Goal: Find specific fact: Find specific page/section

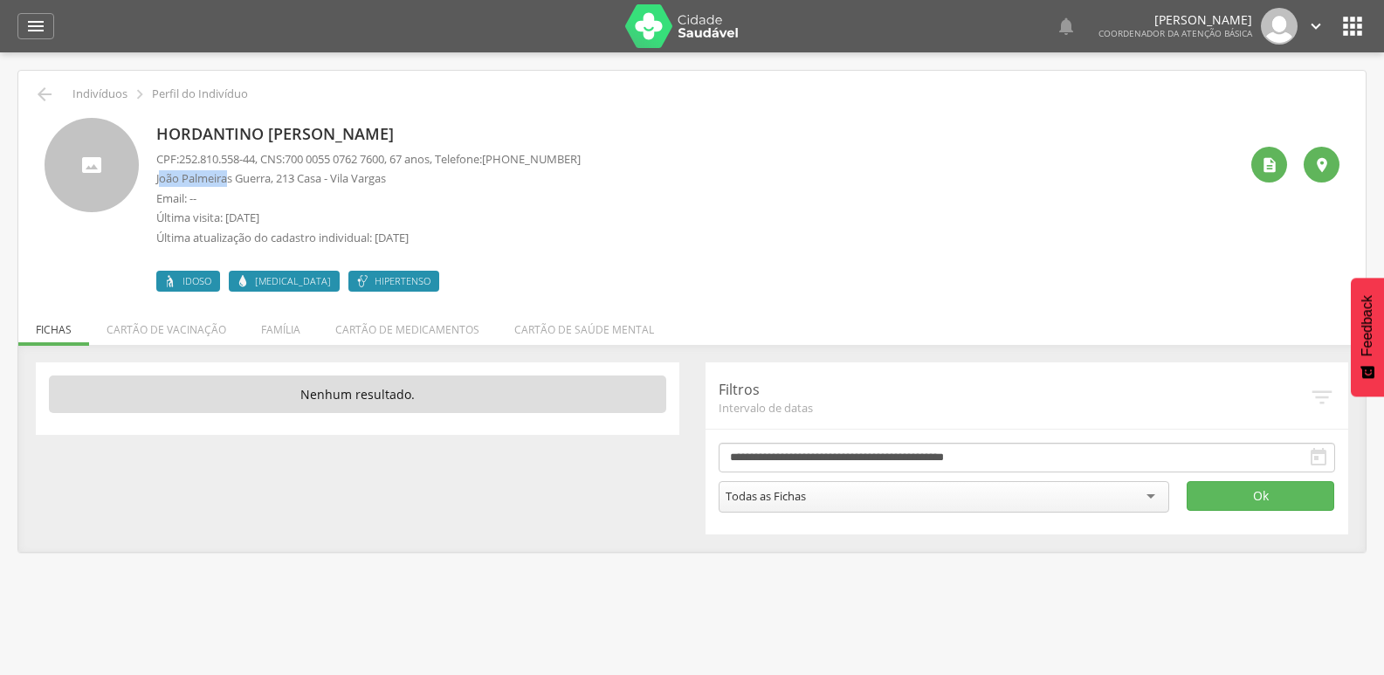
drag, startPoint x: 159, startPoint y: 180, endPoint x: 231, endPoint y: 175, distance: 72.7
click at [231, 175] on p "João Palmeiras Guerra, 213 Casa - Vila Vargas" at bounding box center [368, 178] width 424 height 17
click at [380, 177] on p "João Palmeiras Guerra, 213 Casa - Vila Vargas" at bounding box center [368, 178] width 424 height 17
click at [413, 179] on p "João Palmeiras Guerra, 213 Casa - Vila Vargas" at bounding box center [368, 178] width 424 height 17
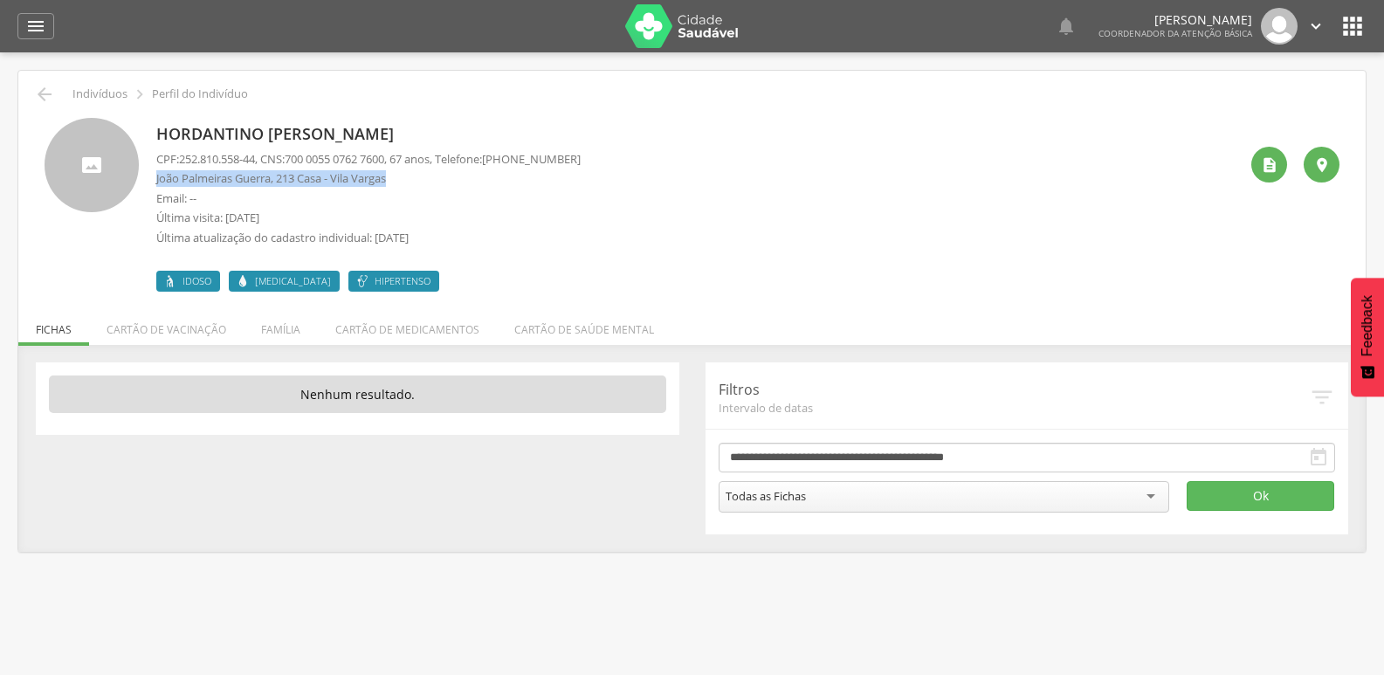
drag, startPoint x: 157, startPoint y: 180, endPoint x: 396, endPoint y: 176, distance: 238.5
click at [396, 176] on p "João Palmeiras Guerra, 213 Casa - Vila Vargas" at bounding box center [368, 178] width 424 height 17
drag, startPoint x: 391, startPoint y: 175, endPoint x: 162, endPoint y: 182, distance: 228.9
click at [162, 182] on p "João Palmeiras Guerra, 213 Casa - Vila Vargas" at bounding box center [368, 178] width 424 height 17
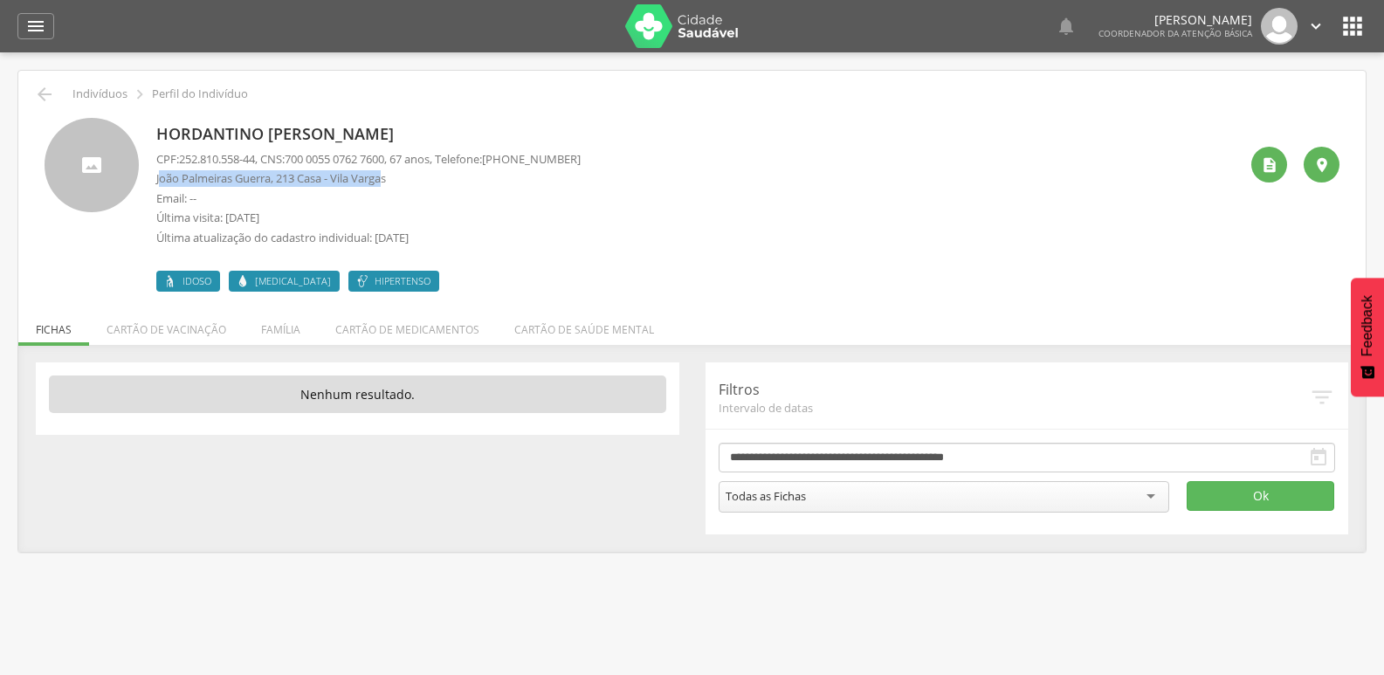
click at [162, 182] on p "João Palmeiras Guerra, 213 Casa - Vila Vargas" at bounding box center [368, 178] width 424 height 17
click at [162, 181] on p "João Palmeiras Guerra, 213 Casa - Vila Vargas" at bounding box center [368, 178] width 424 height 17
click at [155, 176] on div "Hordantino Jose de Almeida CPF: 252.810.558-44 , CNS: 700 0055 0762 7600 , 67 a…" at bounding box center [692, 205] width 1295 height 174
drag, startPoint x: 158, startPoint y: 176, endPoint x: 397, endPoint y: 178, distance: 238.4
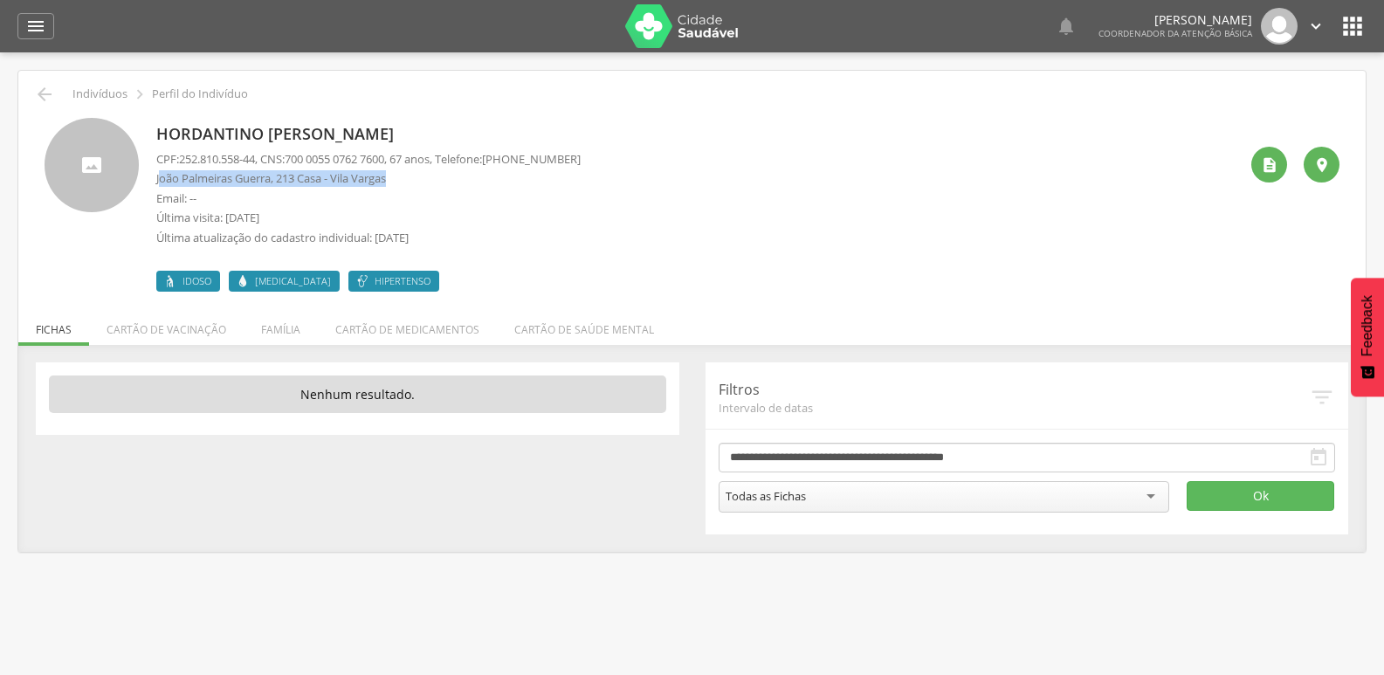
click at [397, 178] on p "João Palmeiras Guerra, 213 Casa - Vila Vargas" at bounding box center [368, 178] width 424 height 17
copy p "oão Palmeiras Guerra, 213 Casa - Vila Vargas"
click at [420, 199] on p "Email: --" at bounding box center [368, 198] width 424 height 17
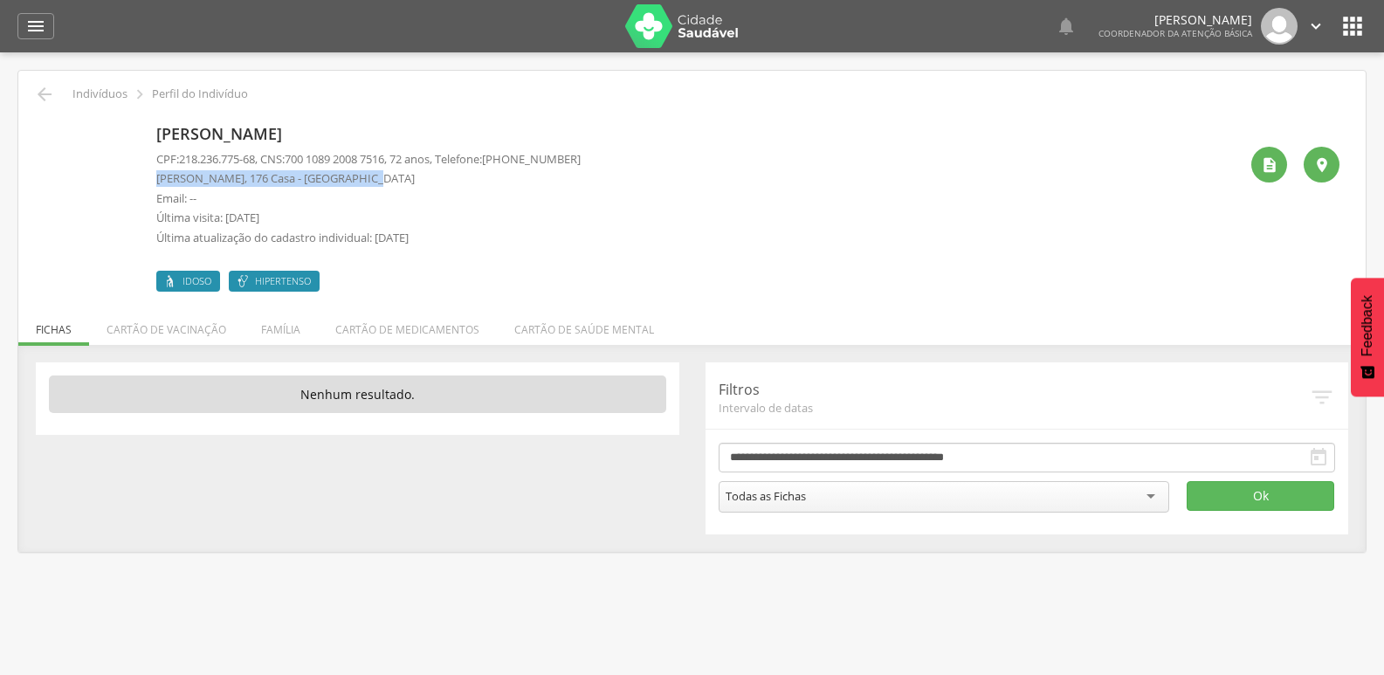
drag, startPoint x: 156, startPoint y: 181, endPoint x: 360, endPoint y: 173, distance: 203.6
click at [371, 170] on p "Italo Aurelio, 176 Casa - São Lourenço" at bounding box center [368, 178] width 424 height 17
copy p "Italo Aurelio, 176 Casa - São Lourenço"
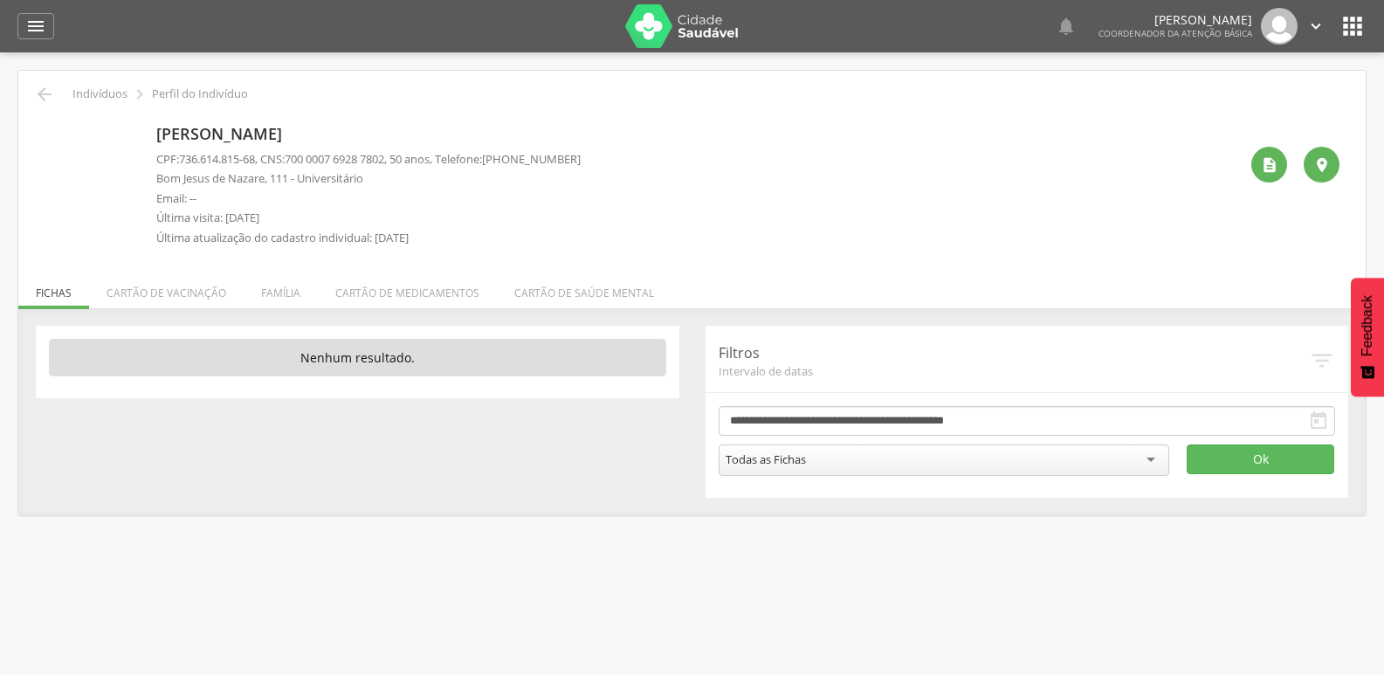
drag, startPoint x: 162, startPoint y: 130, endPoint x: 354, endPoint y: 126, distance: 191.3
click at [354, 126] on p "Lucimario Soares Barbosa" at bounding box center [368, 134] width 424 height 23
click at [356, 131] on p "Lucimario Soares Barbosa" at bounding box center [368, 134] width 424 height 23
drag, startPoint x: 386, startPoint y: 134, endPoint x: 155, endPoint y: 142, distance: 230.7
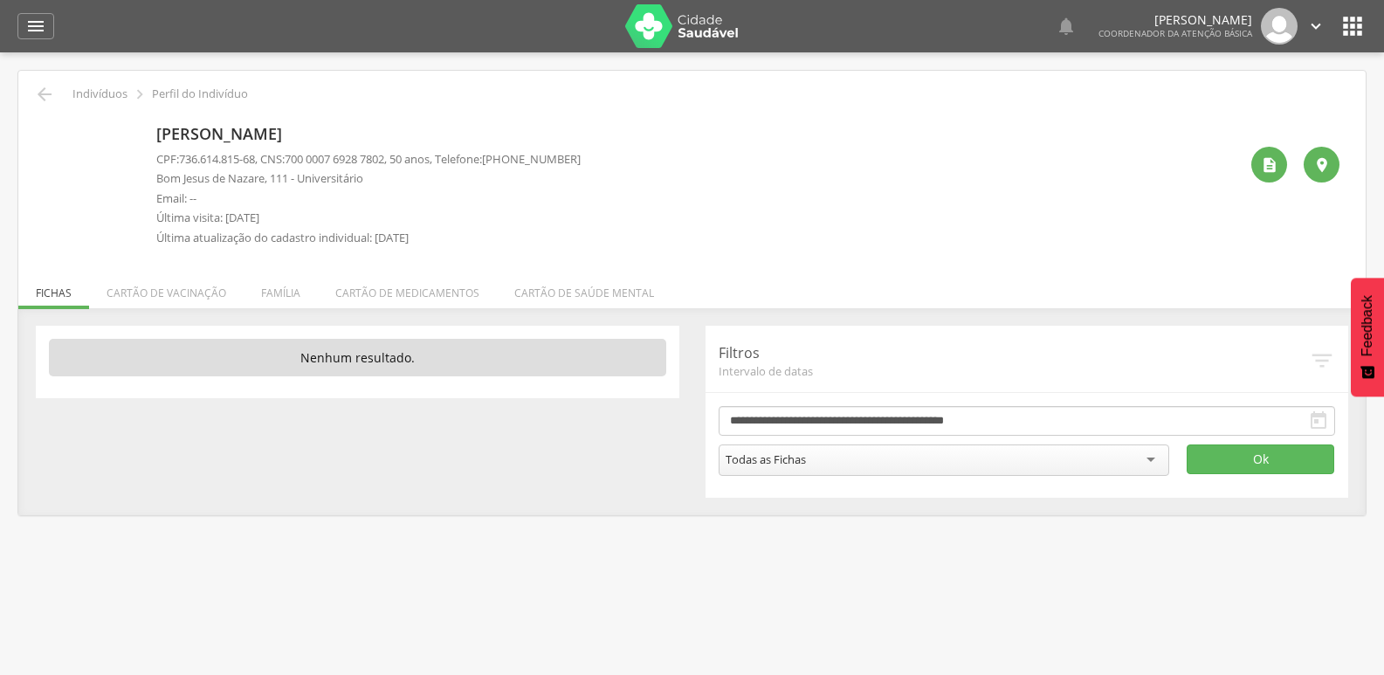
click at [155, 142] on div "Lucimario Soares Barbosa CPF: 736.614.815-68 , CNS: 700 0007 6928 7802 , 50 ano…" at bounding box center [692, 186] width 1295 height 137
drag, startPoint x: 155, startPoint y: 142, endPoint x: 178, endPoint y: 150, distance: 24.0
click at [155, 142] on div "Lucimario Soares Barbosa CPF: 736.614.815-68 , CNS: 700 0007 6928 7802 , 50 ano…" at bounding box center [692, 186] width 1295 height 137
click at [192, 157] on span "736.614.815-68" at bounding box center [217, 159] width 76 height 16
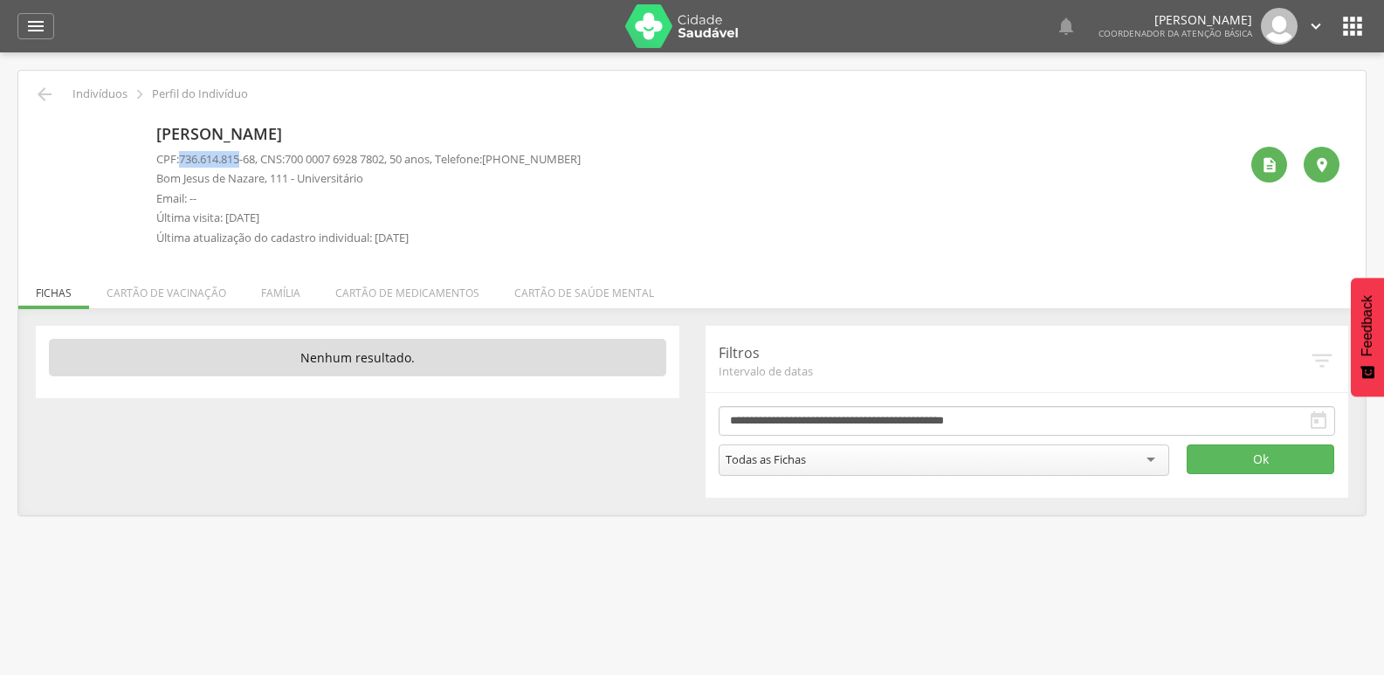
drag, startPoint x: 162, startPoint y: 132, endPoint x: 410, endPoint y: 119, distance: 249.3
click at [410, 119] on div "Lucimario Soares Barbosa CPF: 736.614.815-68 , CNS: 700 0007 6928 7802 , 50 ano…" at bounding box center [368, 186] width 424 height 137
click at [399, 131] on p "Lucimario Soares Barbosa" at bounding box center [368, 134] width 424 height 23
drag, startPoint x: 380, startPoint y: 141, endPoint x: 150, endPoint y: 135, distance: 229.8
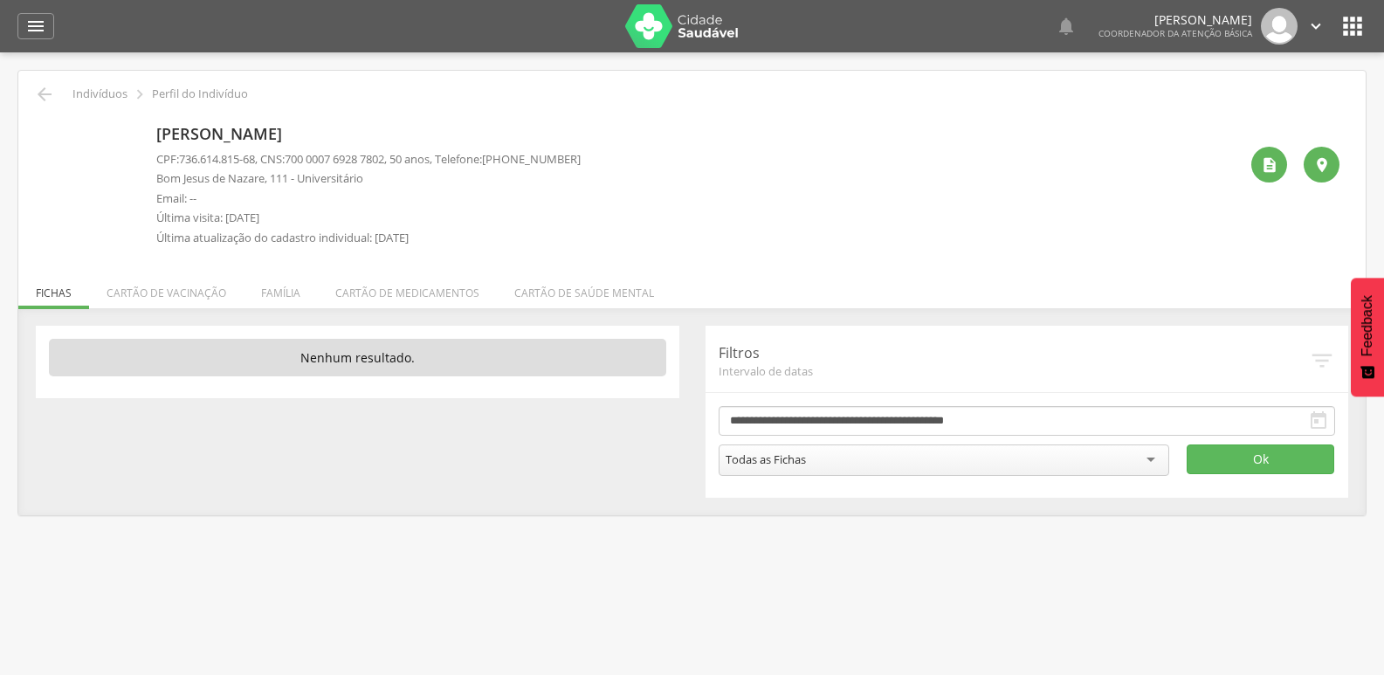
click at [150, 135] on div "Lucimario Soares Barbosa CPF: 736.614.815-68 , CNS: 700 0007 6928 7802 , 50 ano…" at bounding box center [692, 186] width 1295 height 137
click at [188, 139] on p "Lucimario Soares Barbosa" at bounding box center [368, 134] width 424 height 23
drag, startPoint x: 159, startPoint y: 179, endPoint x: 372, endPoint y: 175, distance: 213.1
click at [372, 175] on p "Bom Jesus de Nazare, 111 - Universitário" at bounding box center [368, 178] width 424 height 17
copy p "Bom Jesus de Nazare, 111 - Universitário"
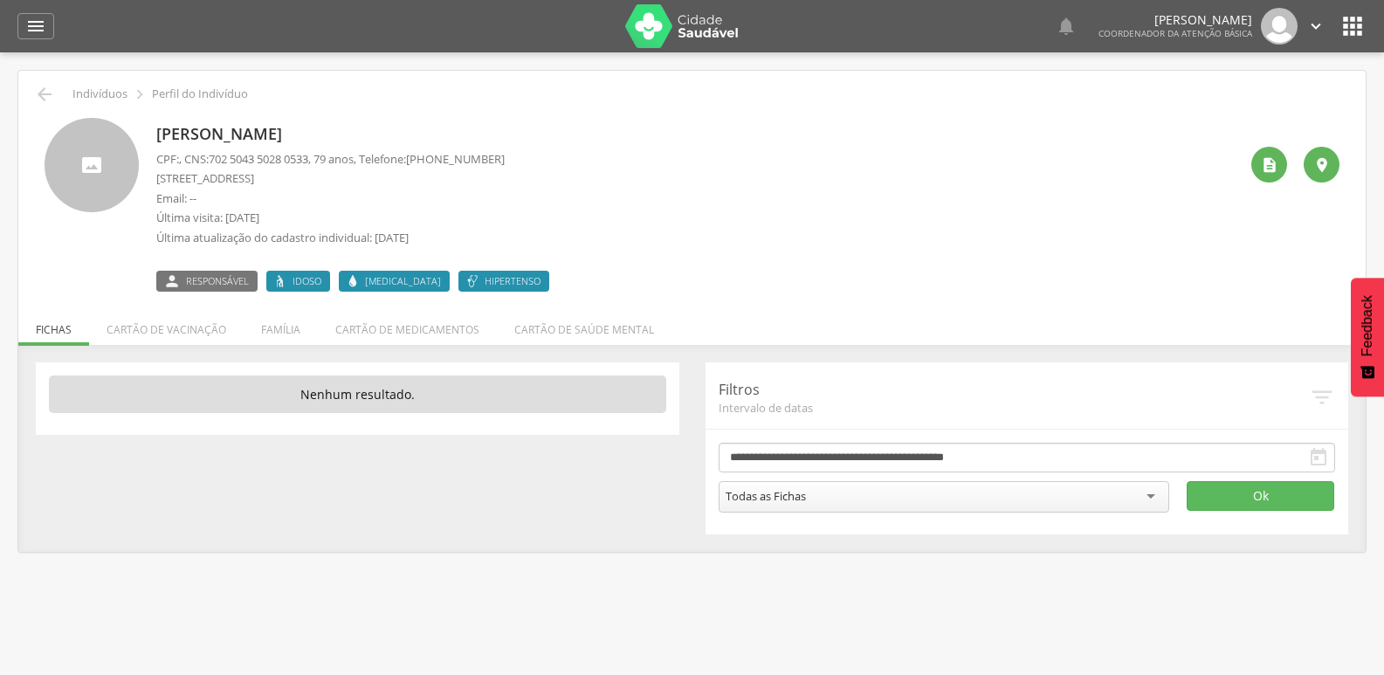
drag, startPoint x: 158, startPoint y: 179, endPoint x: 394, endPoint y: 171, distance: 235.9
click at [394, 171] on p "Rua Dois Irmãos, 554 Casa a - São Lourenço" at bounding box center [330, 178] width 348 height 17
copy p "Rua Dois Irmãos, 554 Casa a - São Lourenço"
